Goal: Transaction & Acquisition: Obtain resource

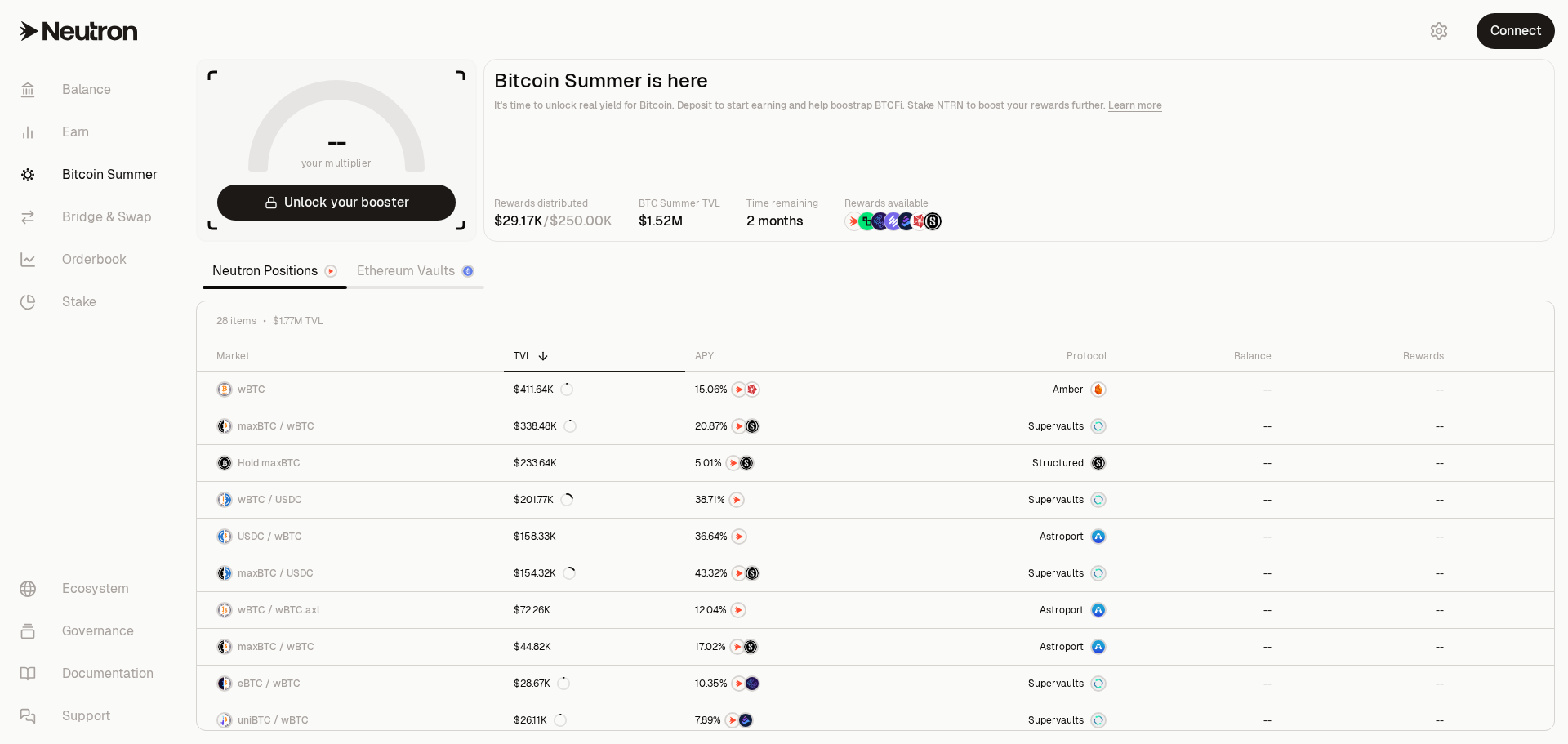
click at [407, 277] on link "Ethereum Vaults" at bounding box center [416, 271] width 137 height 33
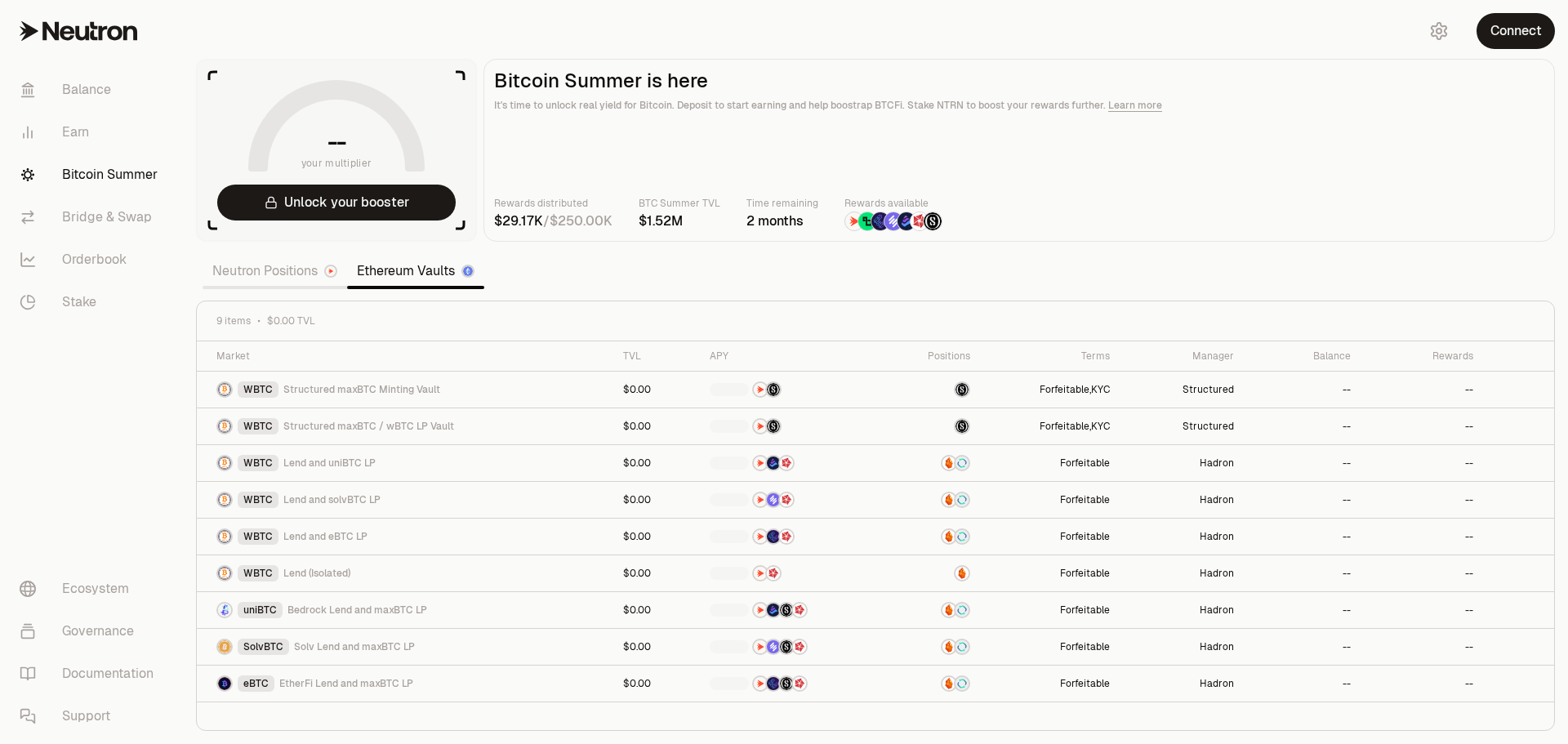
click at [413, 275] on link "Ethereum Vaults" at bounding box center [416, 271] width 137 height 33
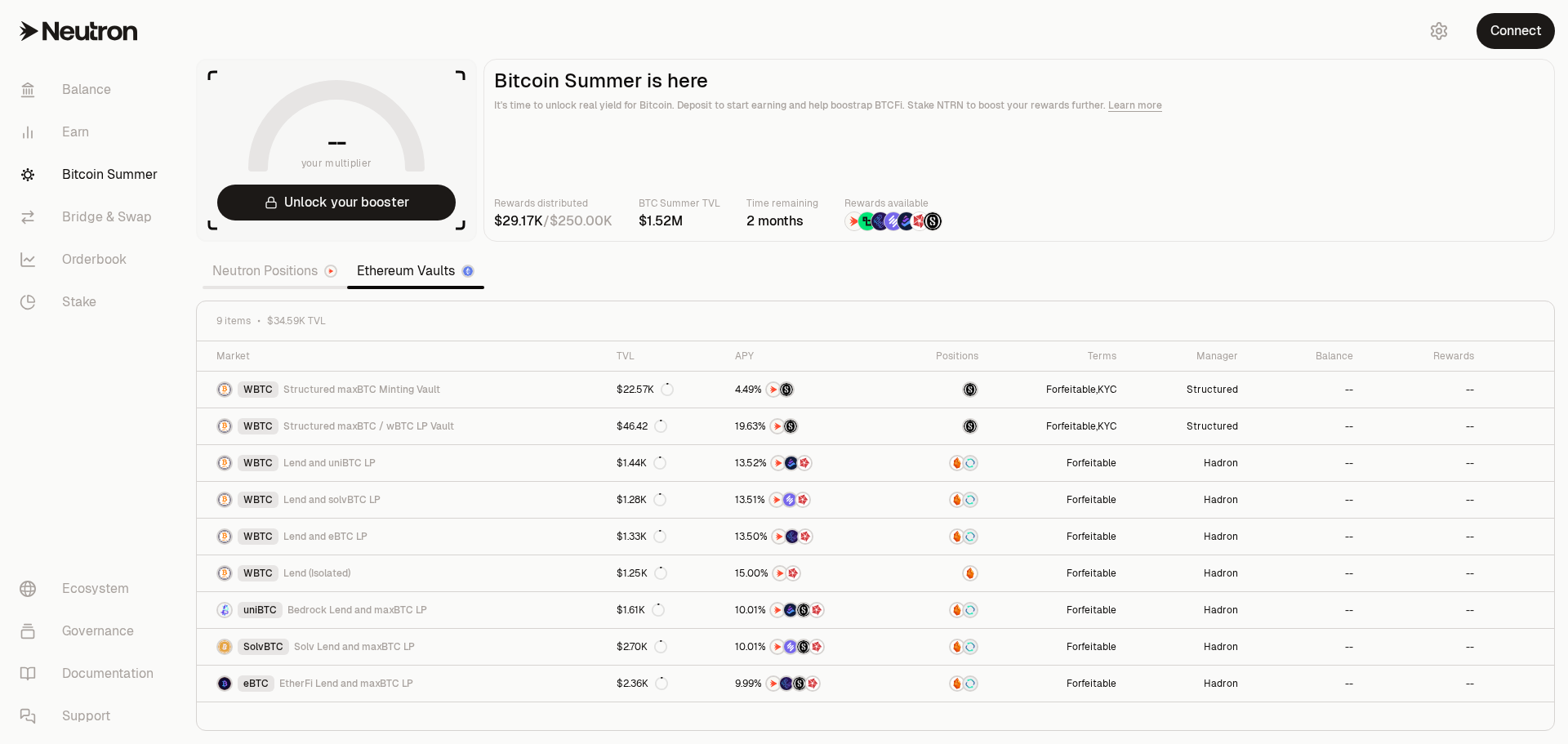
click at [283, 283] on link "Neutron Positions" at bounding box center [274, 271] width 144 height 33
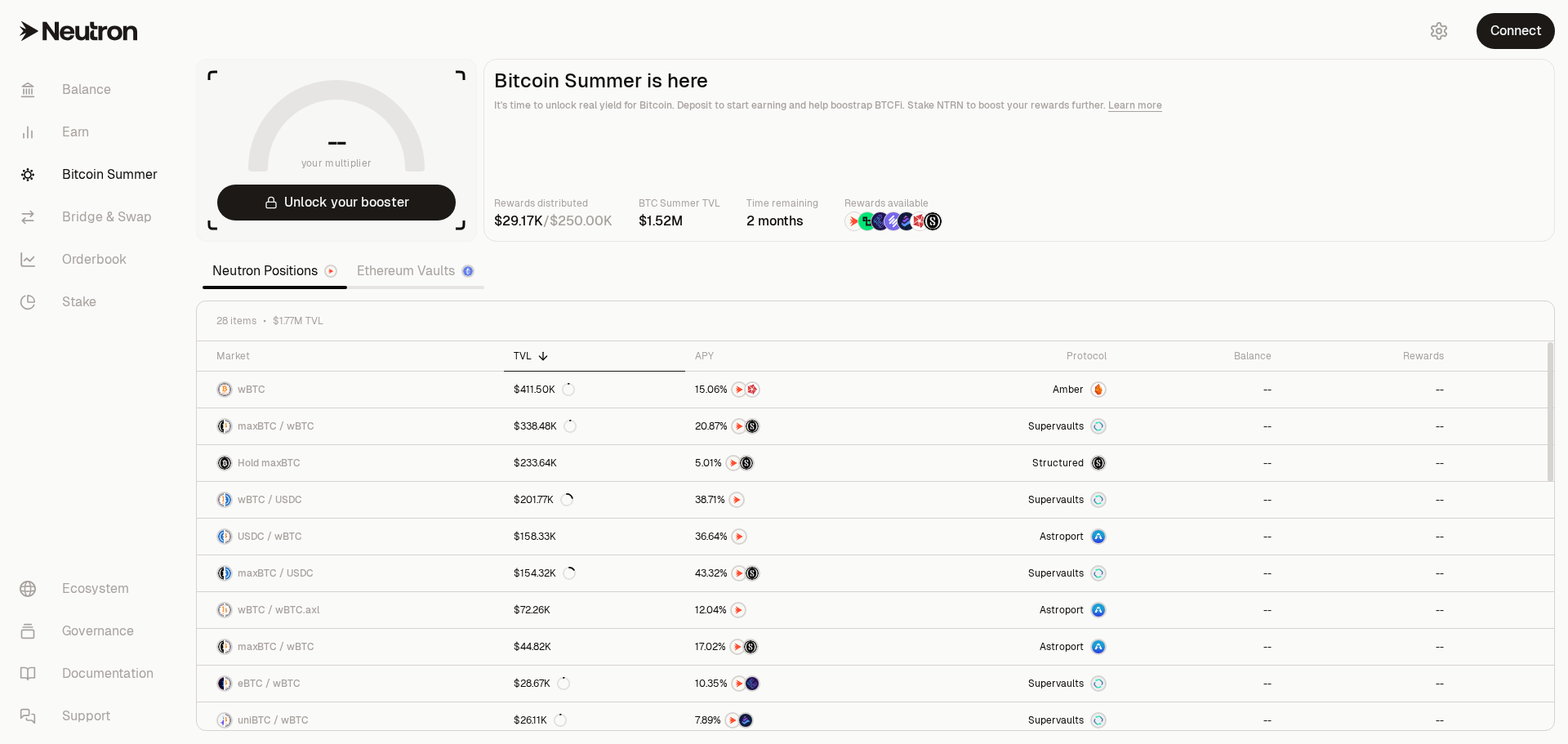
drag, startPoint x: 715, startPoint y: 428, endPoint x: 878, endPoint y: 286, distance: 216.2
click at [878, 286] on section "-- your multiplier Unlock your booster Bitcoin Summer is here It's time to unlo…" at bounding box center [875, 372] width 1385 height 744
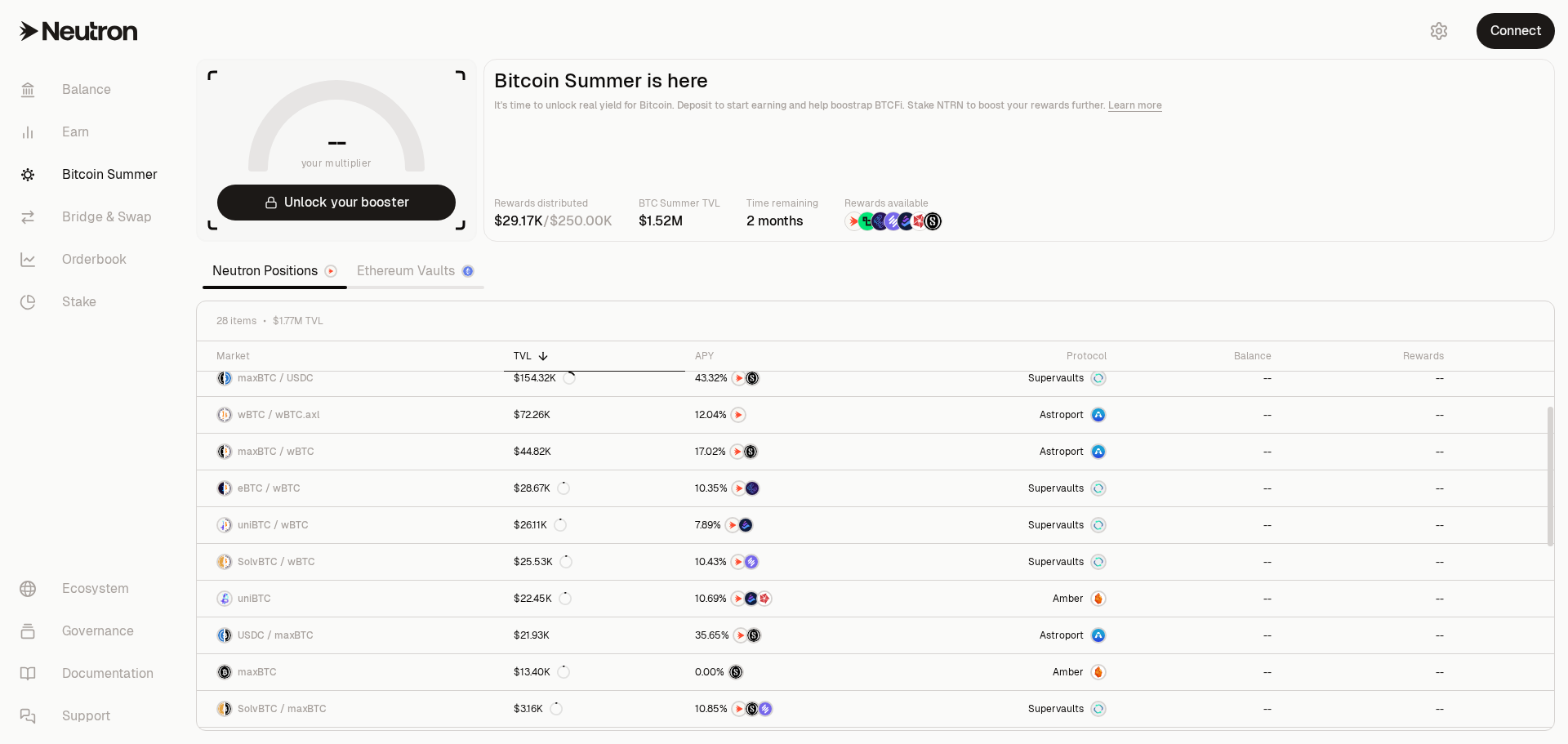
scroll to position [180, 0]
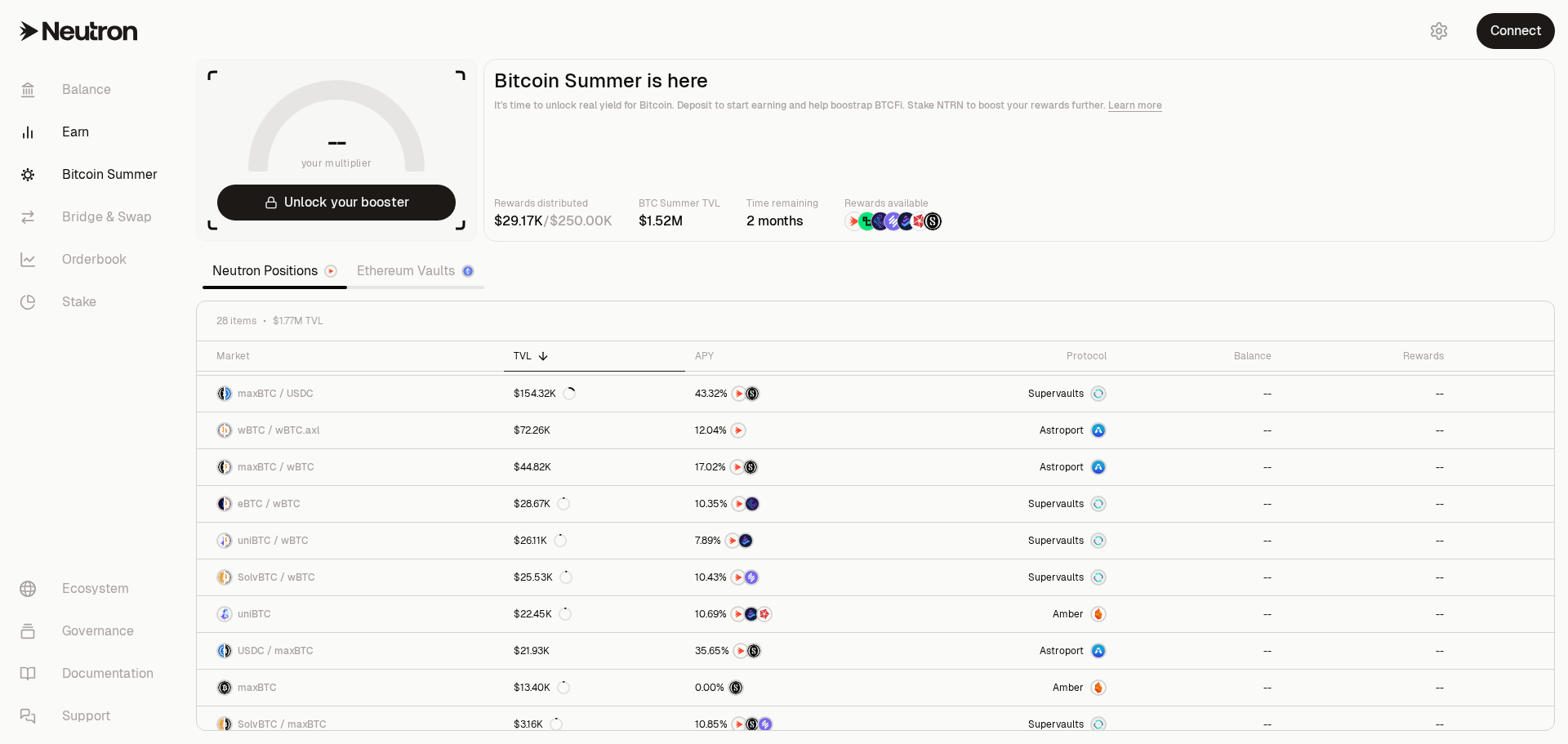
click at [71, 138] on link "Earn" at bounding box center [91, 132] width 170 height 43
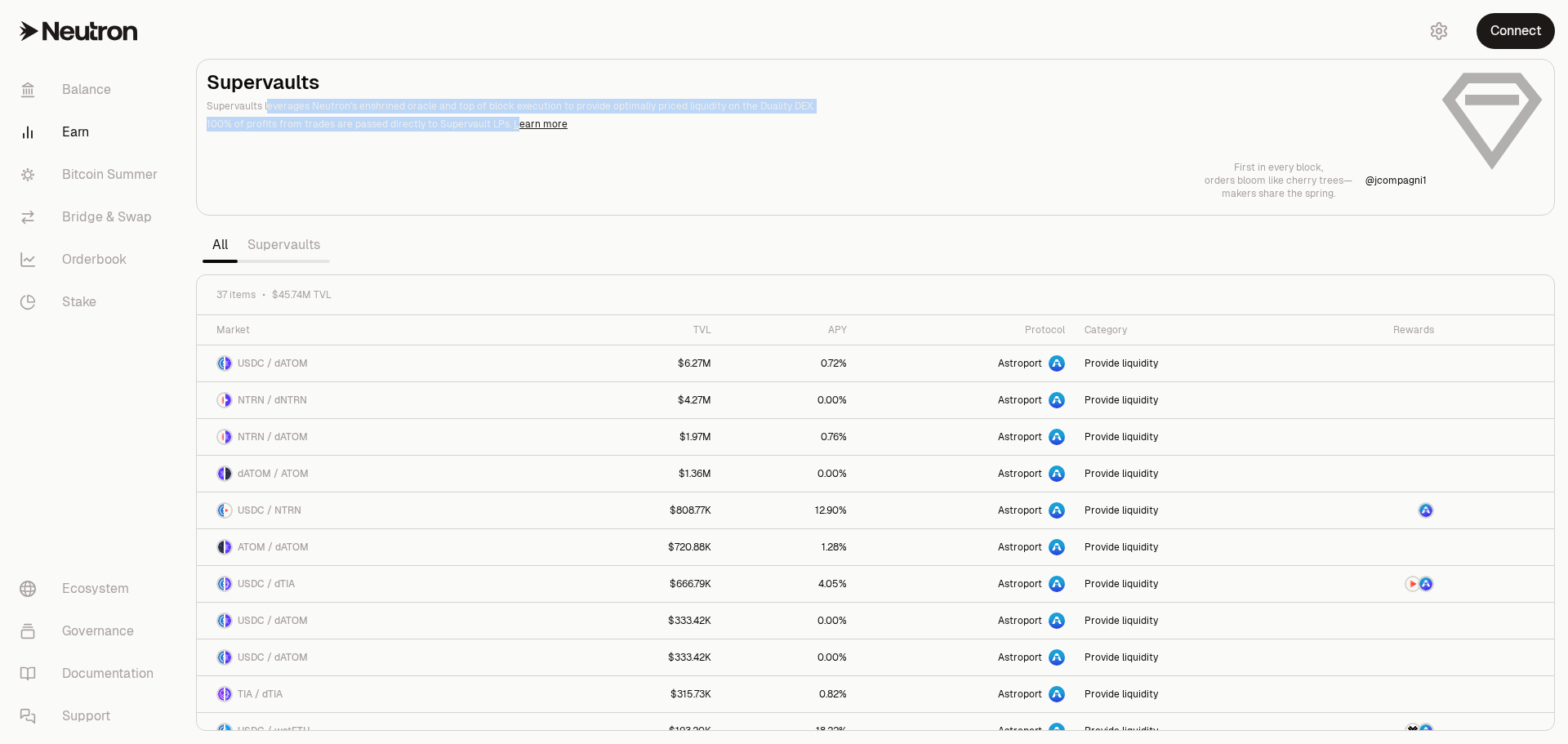
drag, startPoint x: 265, startPoint y: 109, endPoint x: 507, endPoint y: 120, distance: 242.2
click at [507, 120] on header "Supervaults Supervaults leverages Neutron's enshrined oracle and top of block e…" at bounding box center [816, 100] width 1220 height 62
click at [614, 138] on div "Supervaults Supervaults leverages Neutron's enshrined oracle and top of block e…" at bounding box center [875, 134] width 1337 height 130
click at [1497, 30] on button "Connect" at bounding box center [1515, 31] width 79 height 36
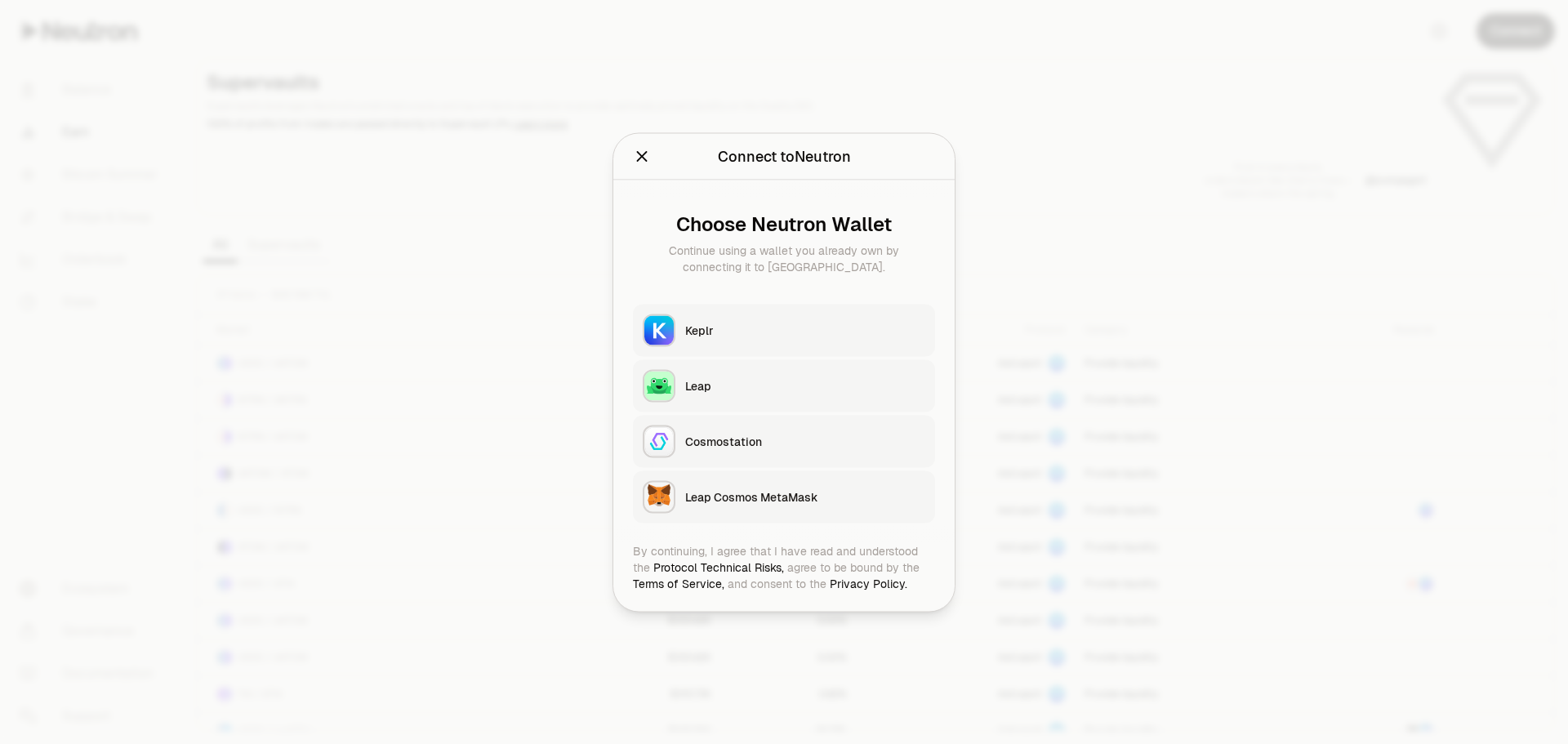
click at [1087, 212] on div at bounding box center [784, 372] width 1568 height 744
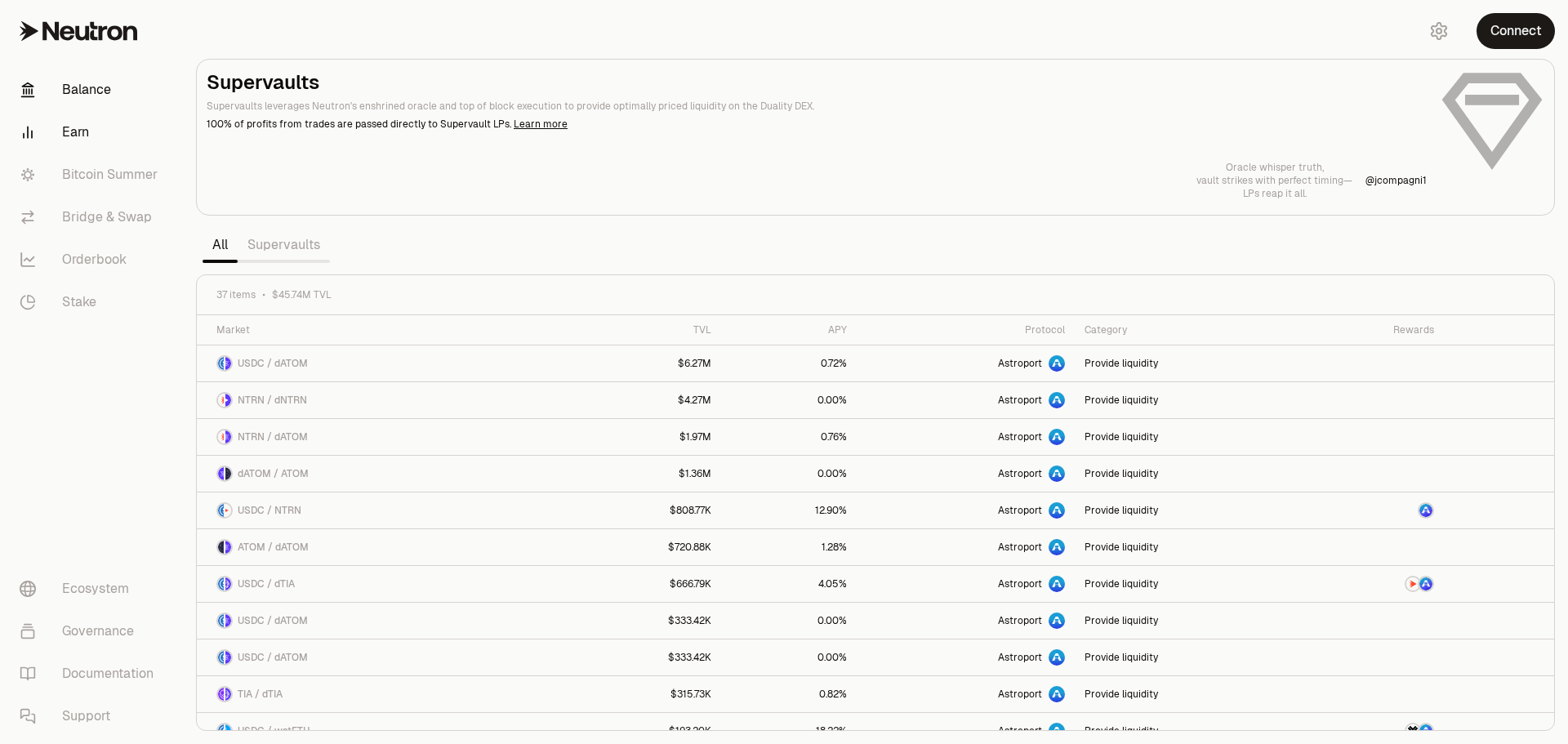
click at [92, 88] on link "Balance" at bounding box center [91, 90] width 170 height 43
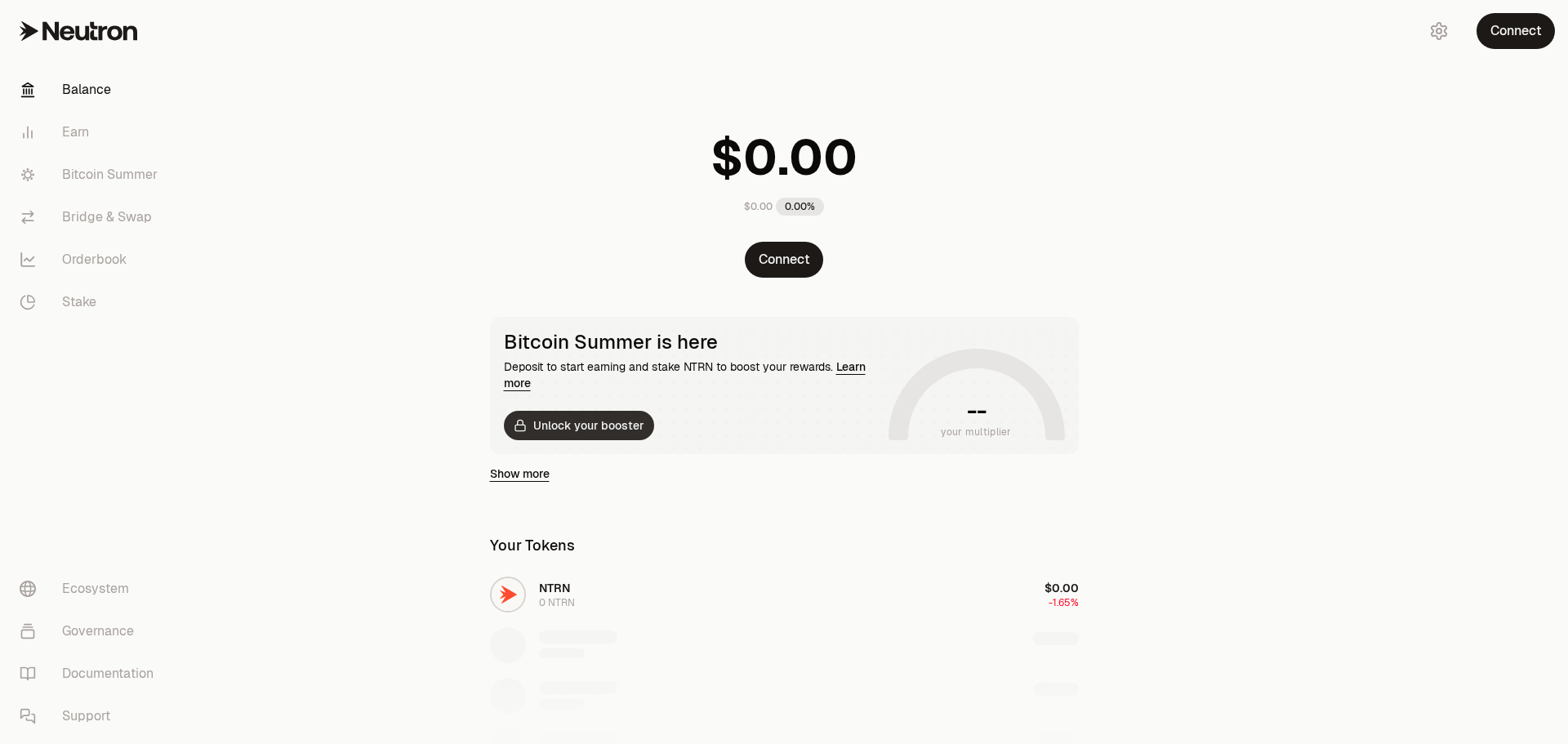
click at [621, 431] on button "Unlock your booster" at bounding box center [579, 426] width 150 height 30
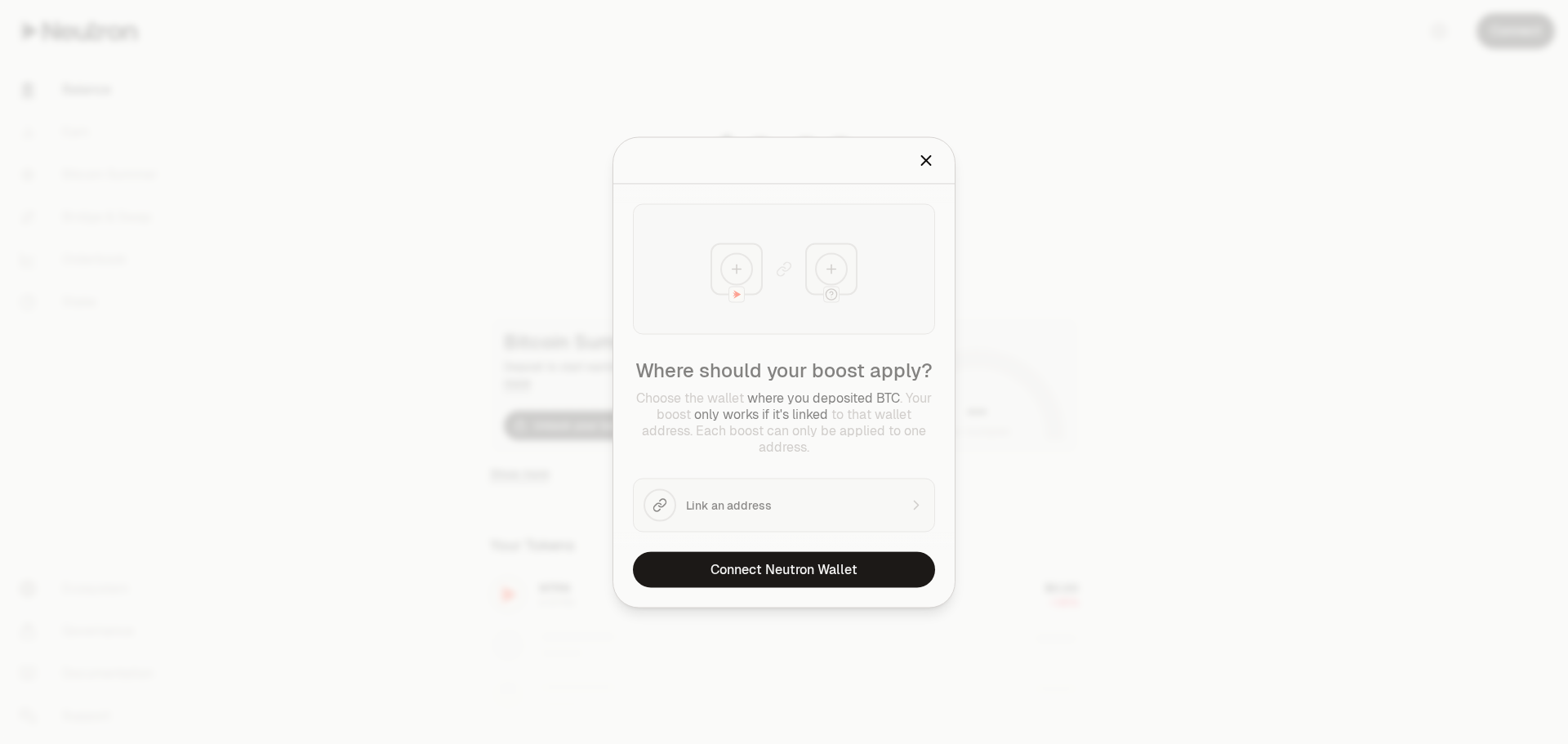
click at [928, 162] on icon "Close" at bounding box center [926, 160] width 9 height 9
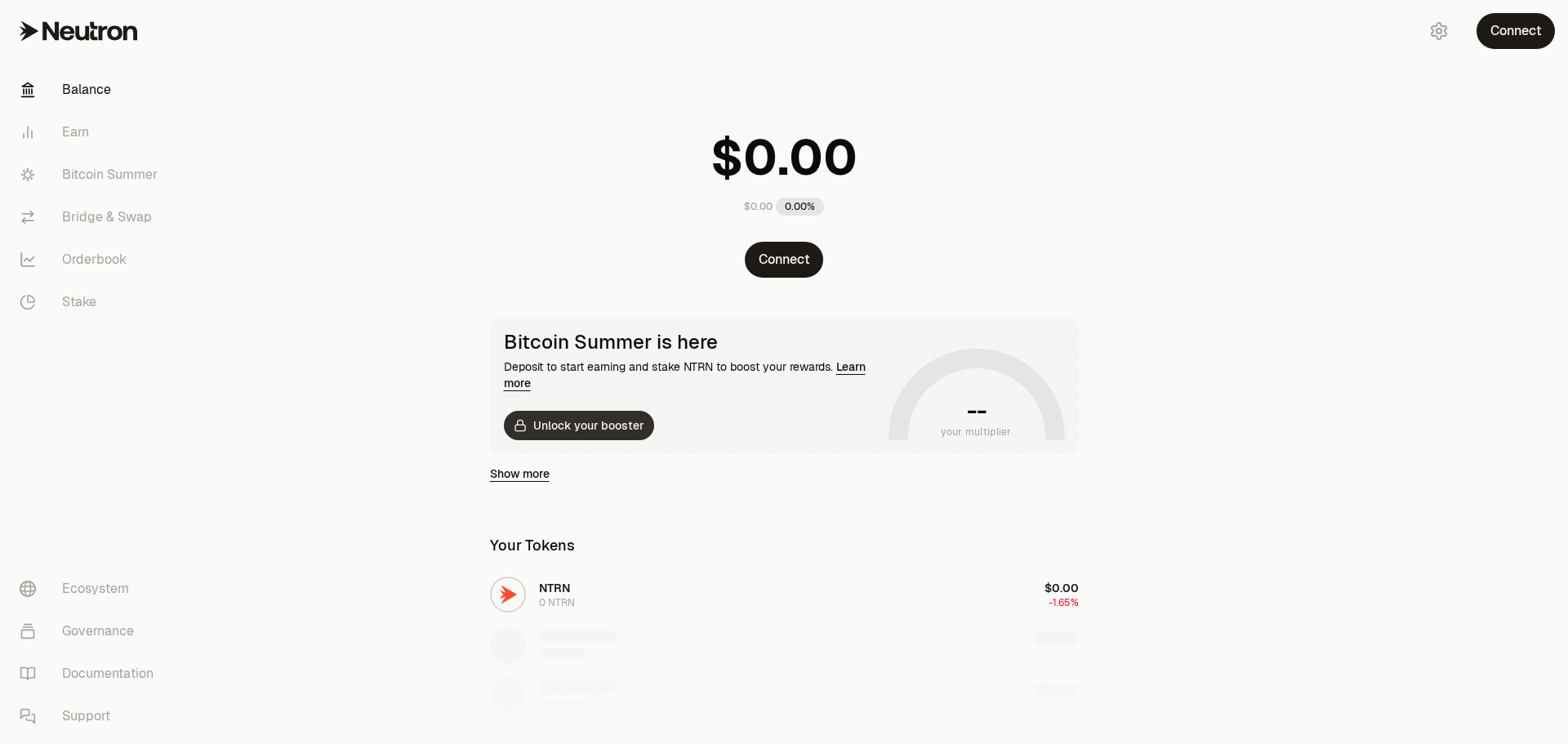
click at [612, 439] on button "Unlock your booster" at bounding box center [579, 426] width 150 height 30
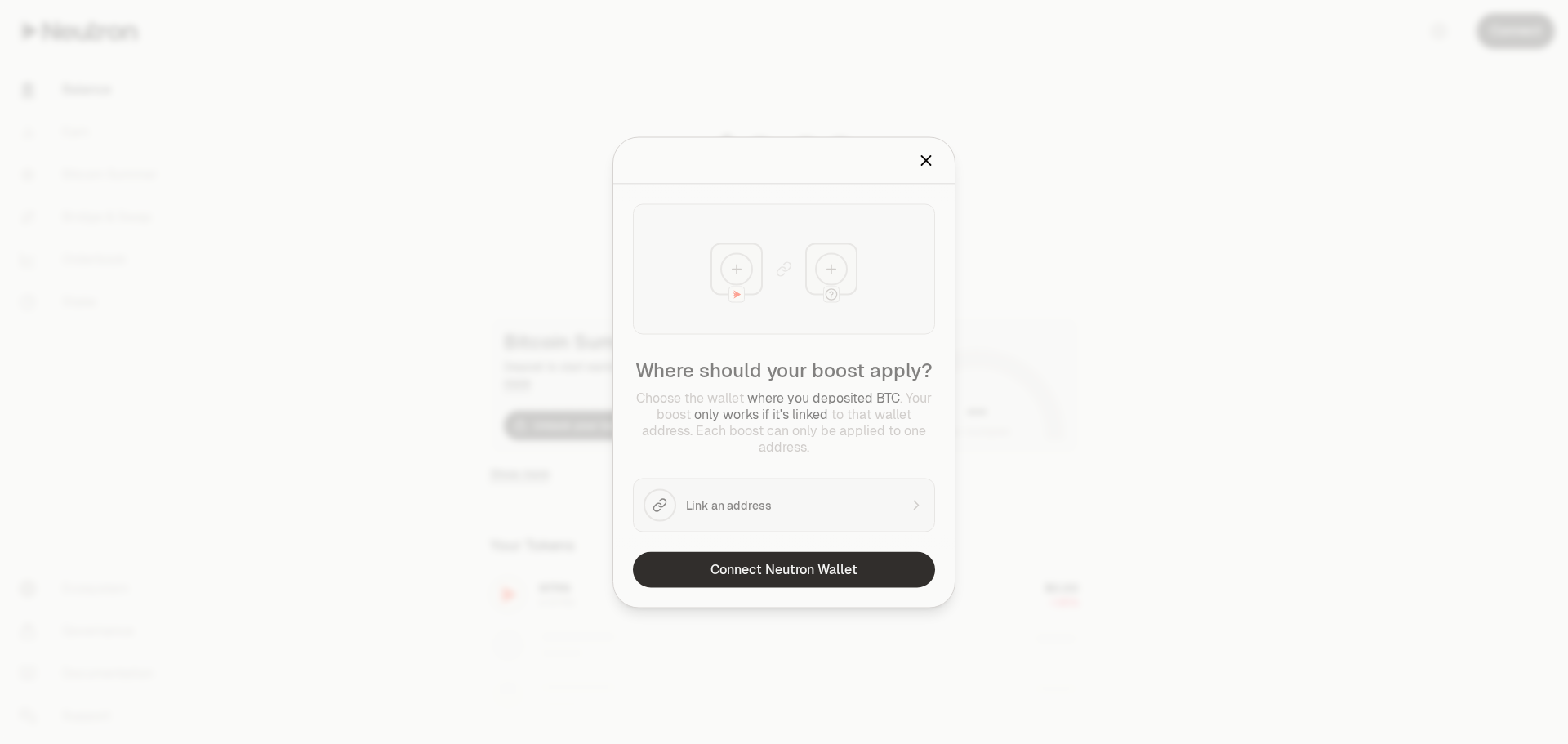
click at [796, 554] on button "Connect Neutron Wallet" at bounding box center [784, 569] width 302 height 36
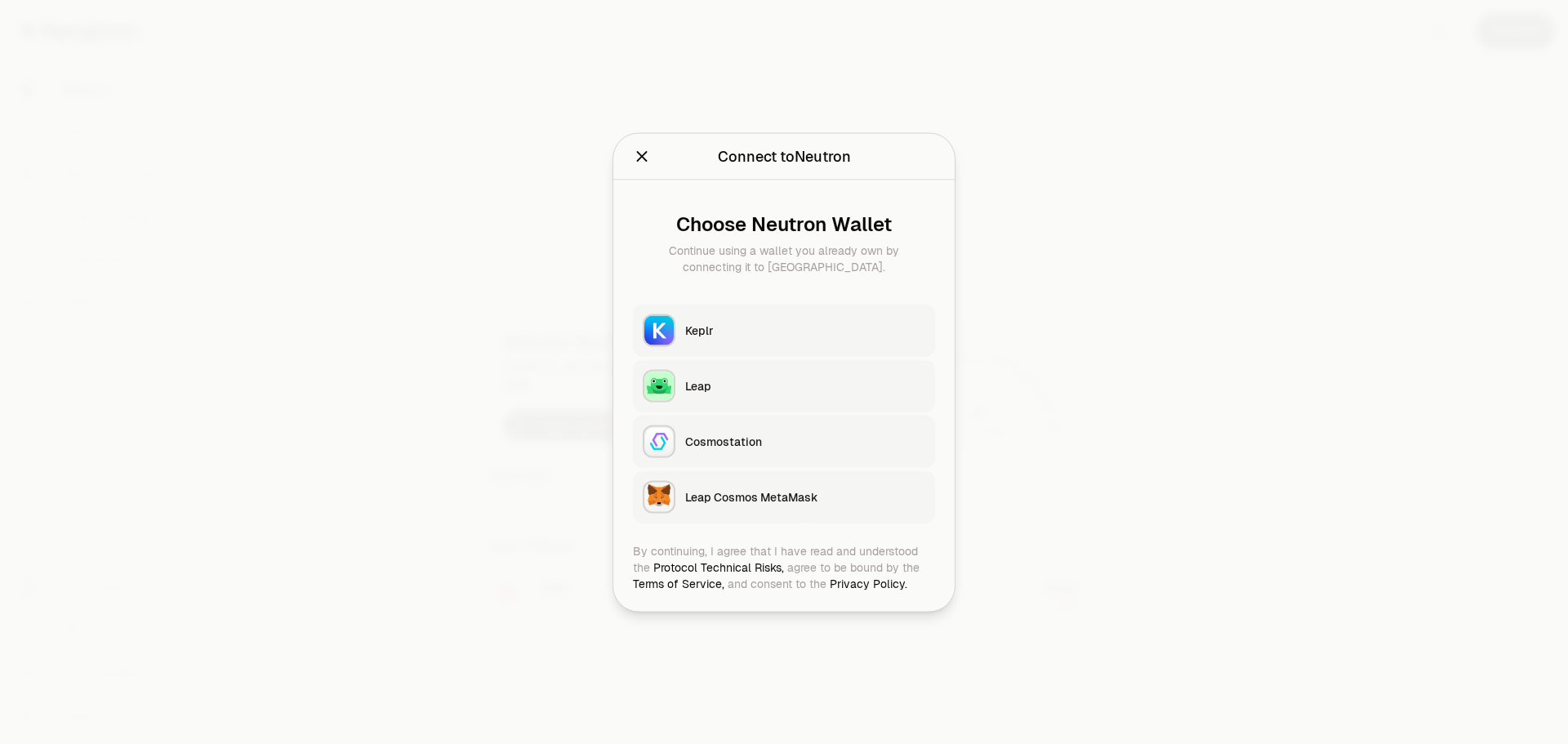
click at [1133, 374] on div at bounding box center [784, 372] width 1568 height 744
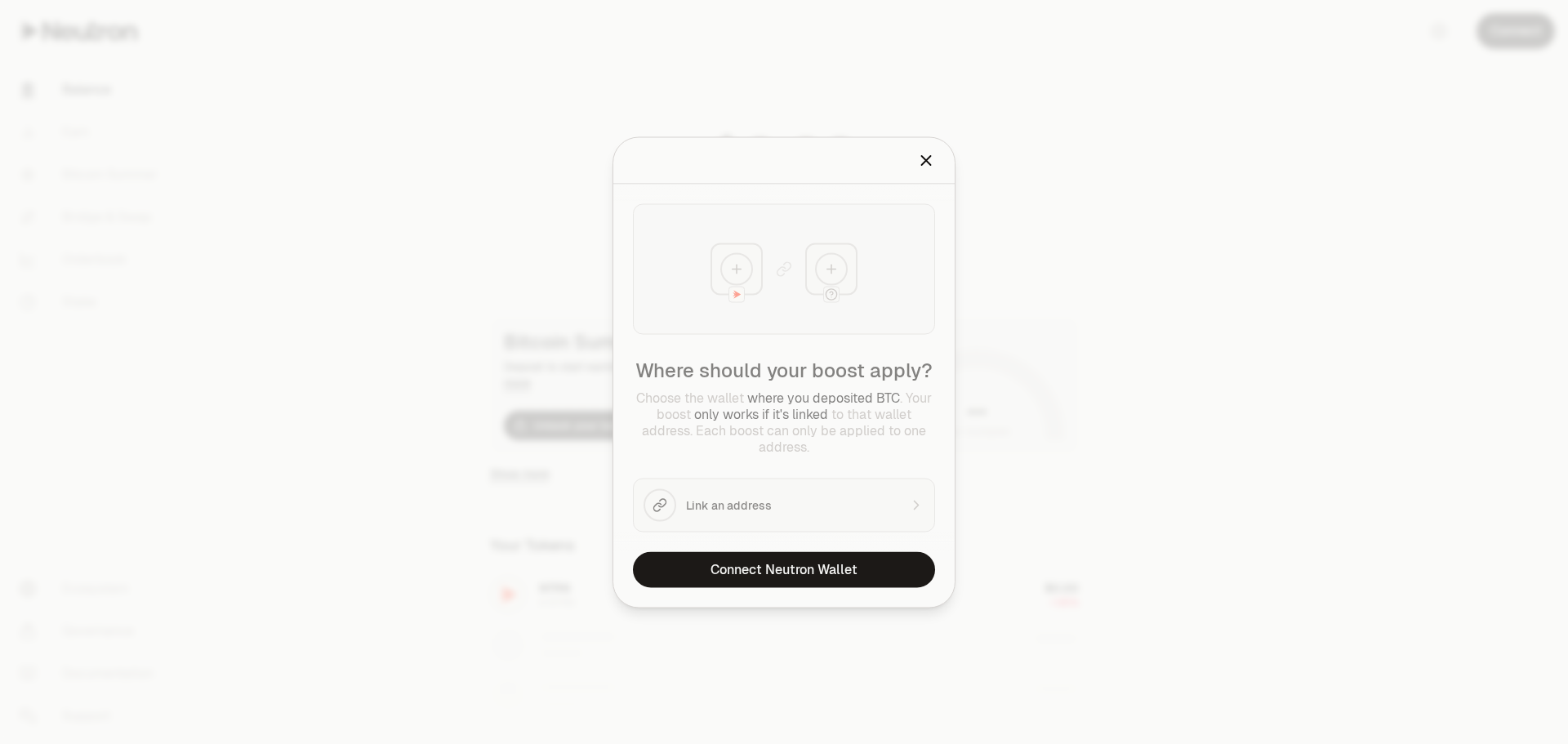
drag, startPoint x: 1079, startPoint y: 360, endPoint x: 1030, endPoint y: 218, distance: 150.2
click at [1078, 360] on div at bounding box center [784, 372] width 1568 height 744
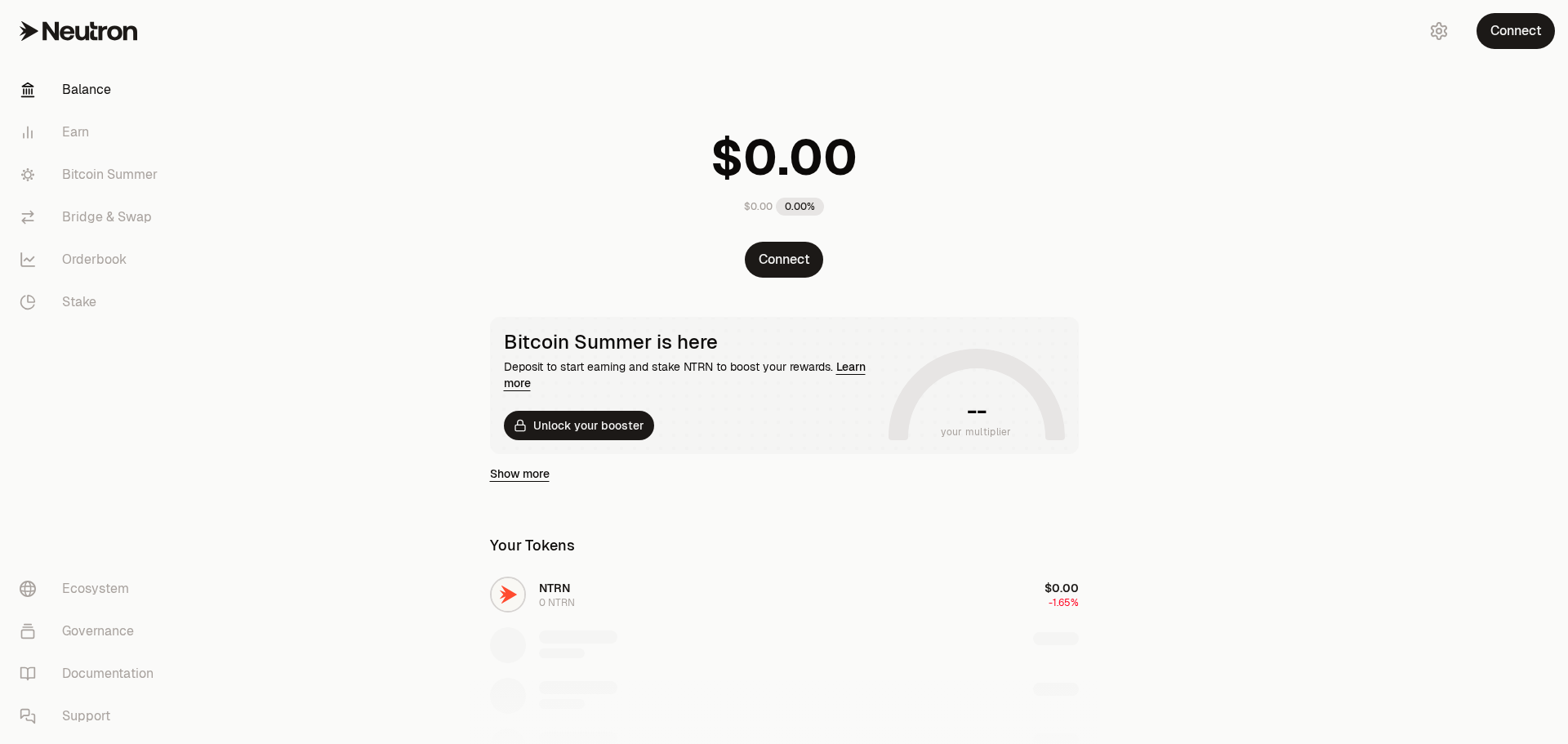
click at [74, 89] on link "Balance" at bounding box center [91, 90] width 170 height 43
click at [74, 135] on link "Earn" at bounding box center [91, 132] width 170 height 43
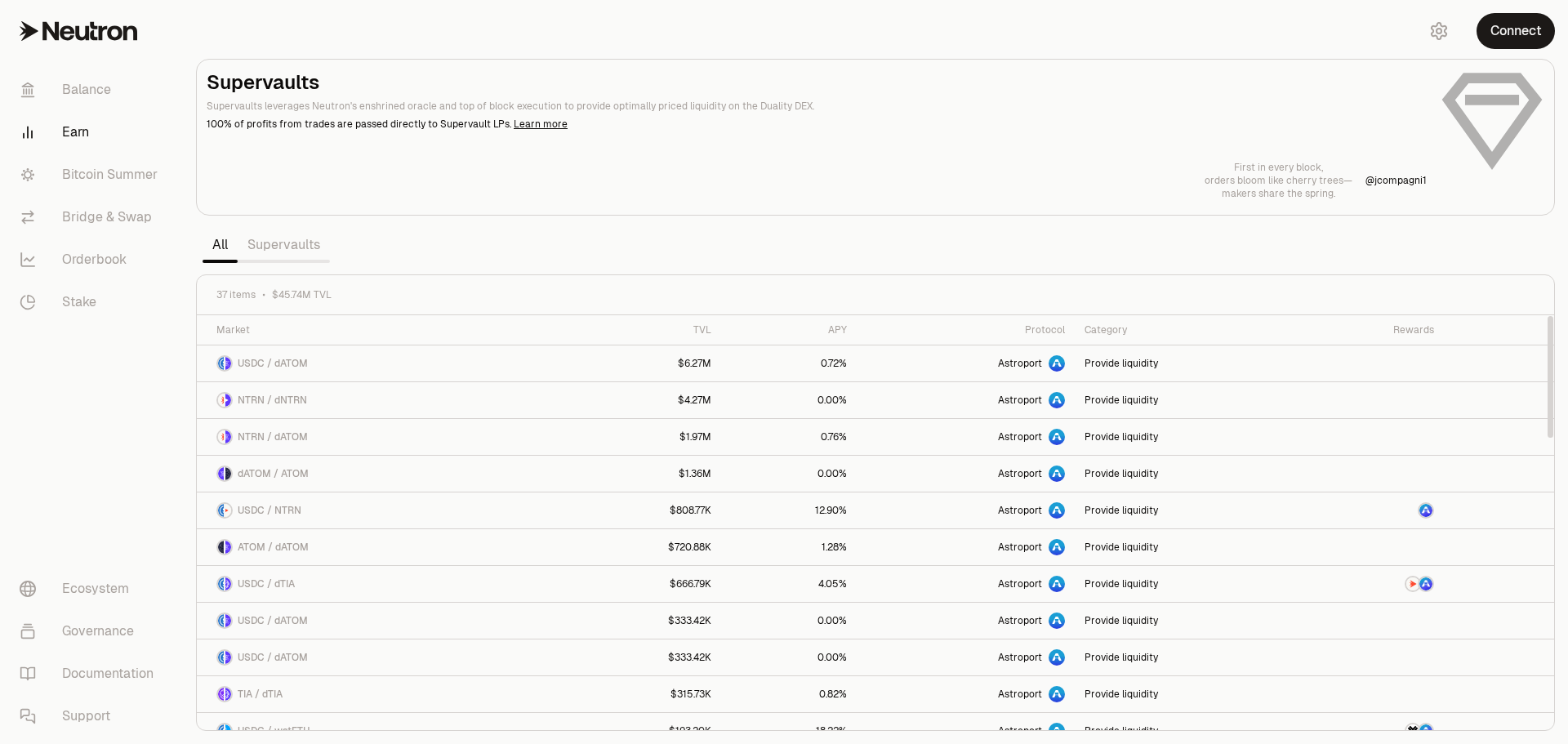
click at [293, 257] on link "Supervaults" at bounding box center [283, 245] width 92 height 33
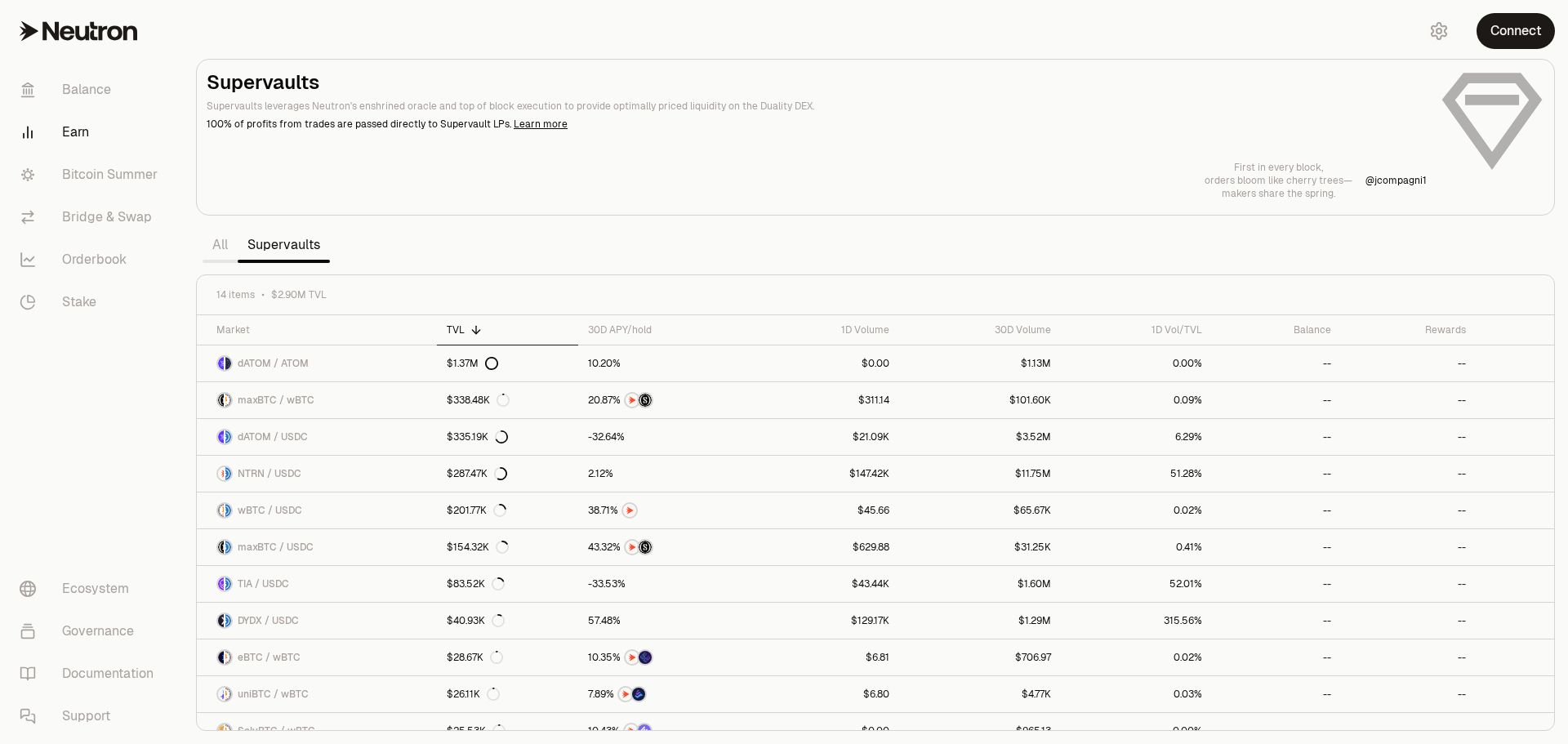
click at [226, 241] on link "All" at bounding box center [220, 245] width 35 height 33
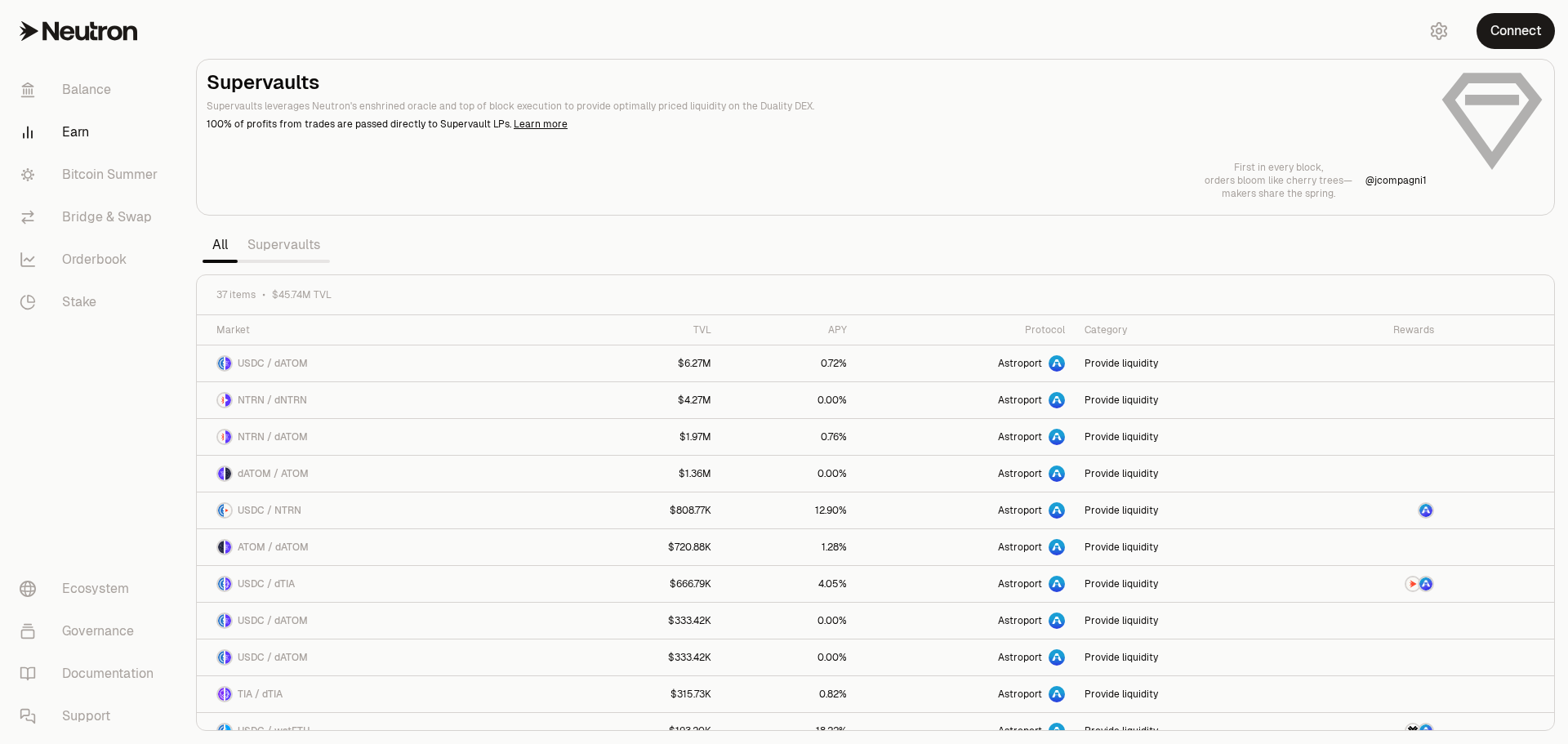
click at [308, 249] on link "Supervaults" at bounding box center [283, 245] width 92 height 33
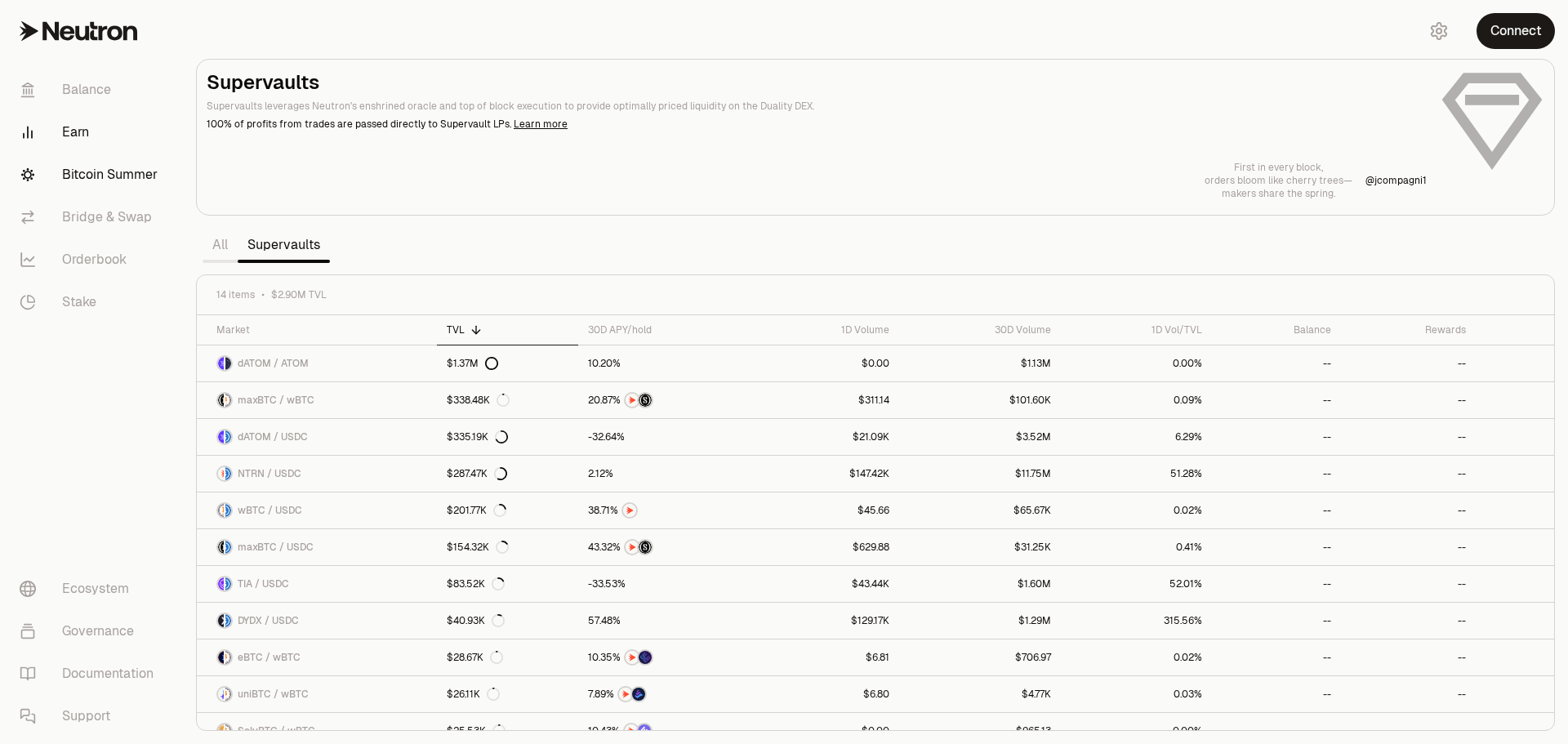
click at [100, 184] on link "Bitcoin Summer" at bounding box center [91, 174] width 170 height 43
